Goal: Task Accomplishment & Management: Complete application form

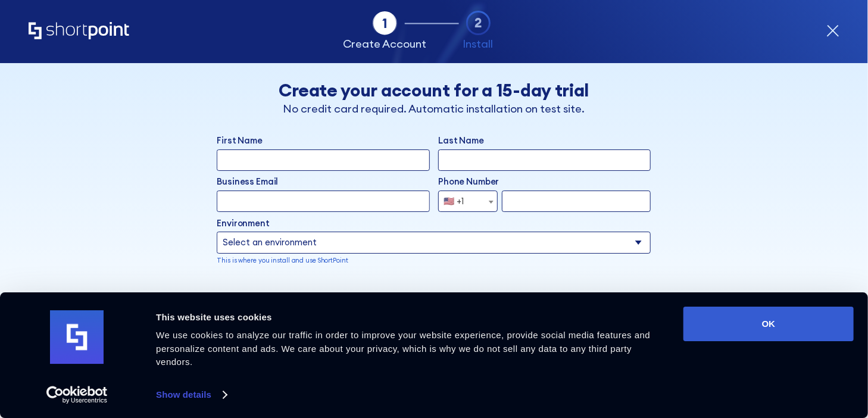
click at [282, 160] on input "First Name" at bounding box center [323, 159] width 213 height 21
type input "[PERSON_NAME]"
type input "[EMAIL_ADDRESS][DOMAIN_NAME]"
select select "+1"
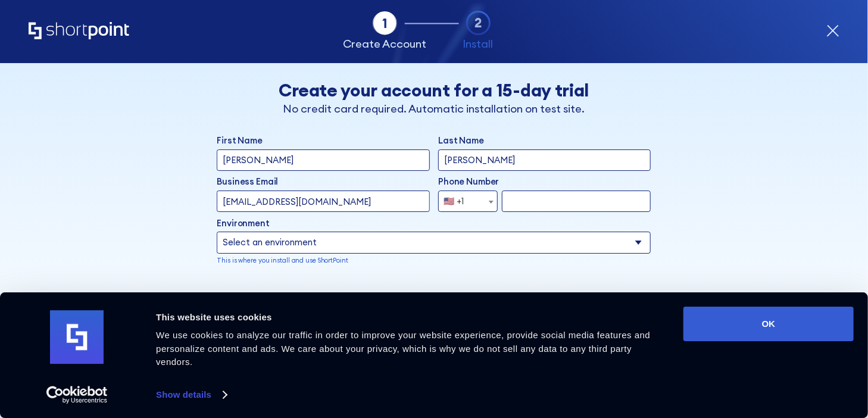
type input "7704028451"
click at [443, 242] on select "Select an environment Microsoft 365 SharePoint Online SharePoint 2019 (On-Premi…" at bounding box center [434, 242] width 434 height 21
select select "SharePoint Online"
click at [217, 232] on select "Select an environment Microsoft 365 SharePoint Online SharePoint 2019 (On-Premi…" at bounding box center [434, 242] width 434 height 21
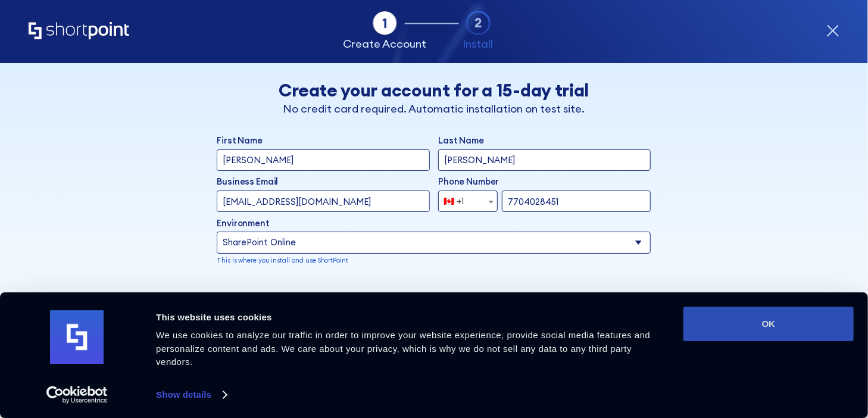
click at [772, 329] on button "OK" at bounding box center [769, 324] width 170 height 35
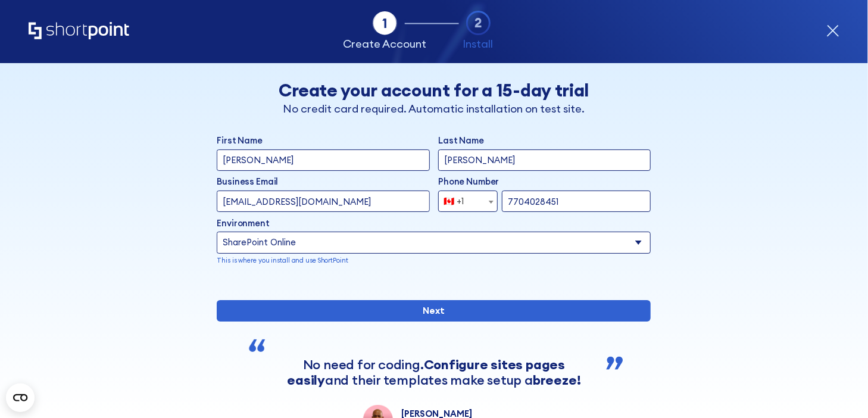
scroll to position [119, 0]
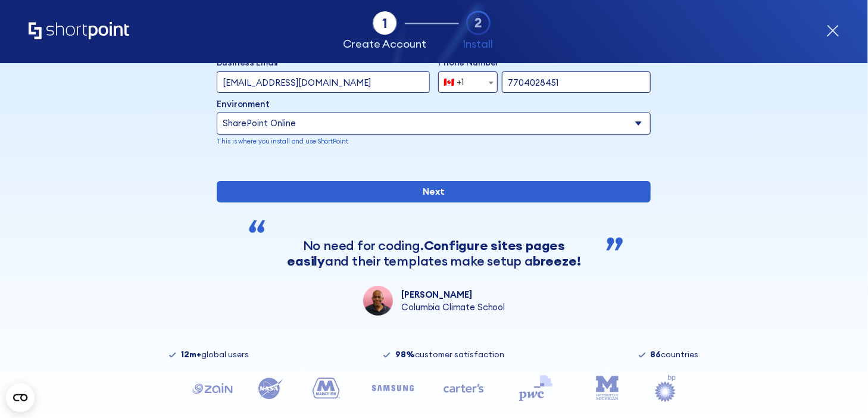
click at [420, 123] on select "Select an environment Microsoft 365 SharePoint Online SharePoint 2019 (On-Premi…" at bounding box center [434, 123] width 434 height 21
click at [217, 113] on select "Select an environment Microsoft 365 SharePoint Online SharePoint 2019 (On-Premi…" at bounding box center [434, 123] width 434 height 21
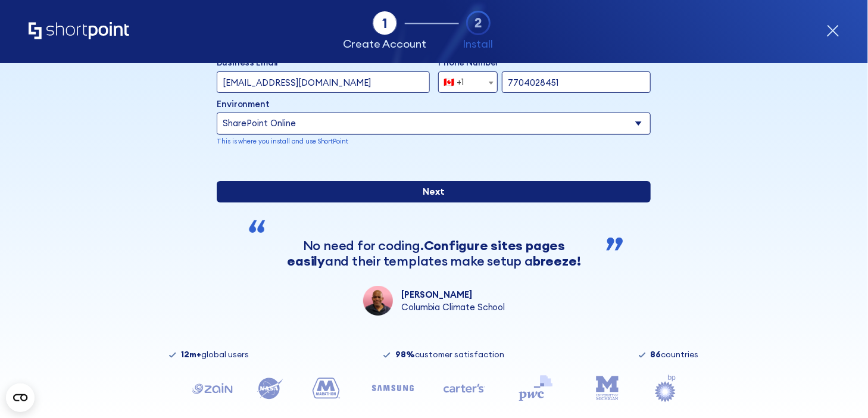
click at [432, 202] on input "Next" at bounding box center [434, 191] width 434 height 21
